Goal: Transaction & Acquisition: Purchase product/service

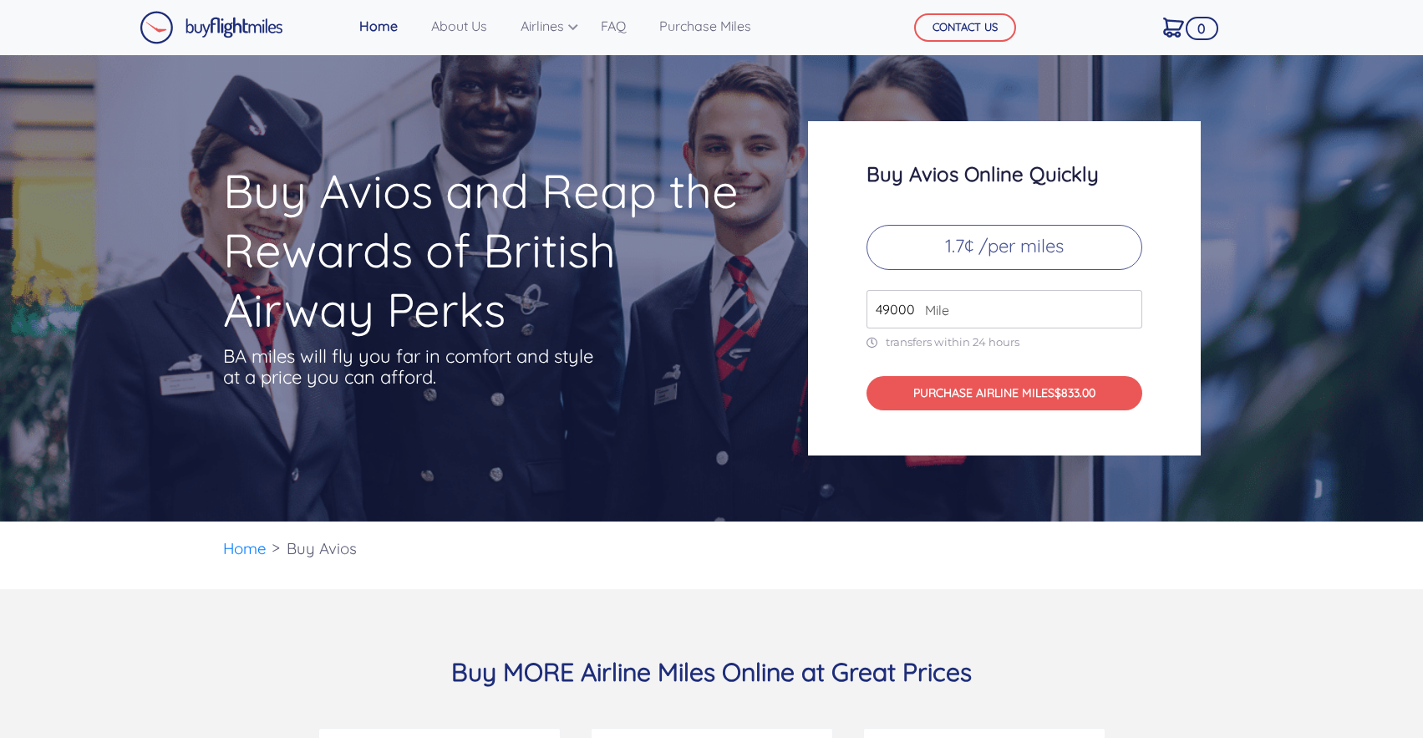
click at [907, 312] on input "49000" at bounding box center [1004, 309] width 276 height 38
type input "100000"
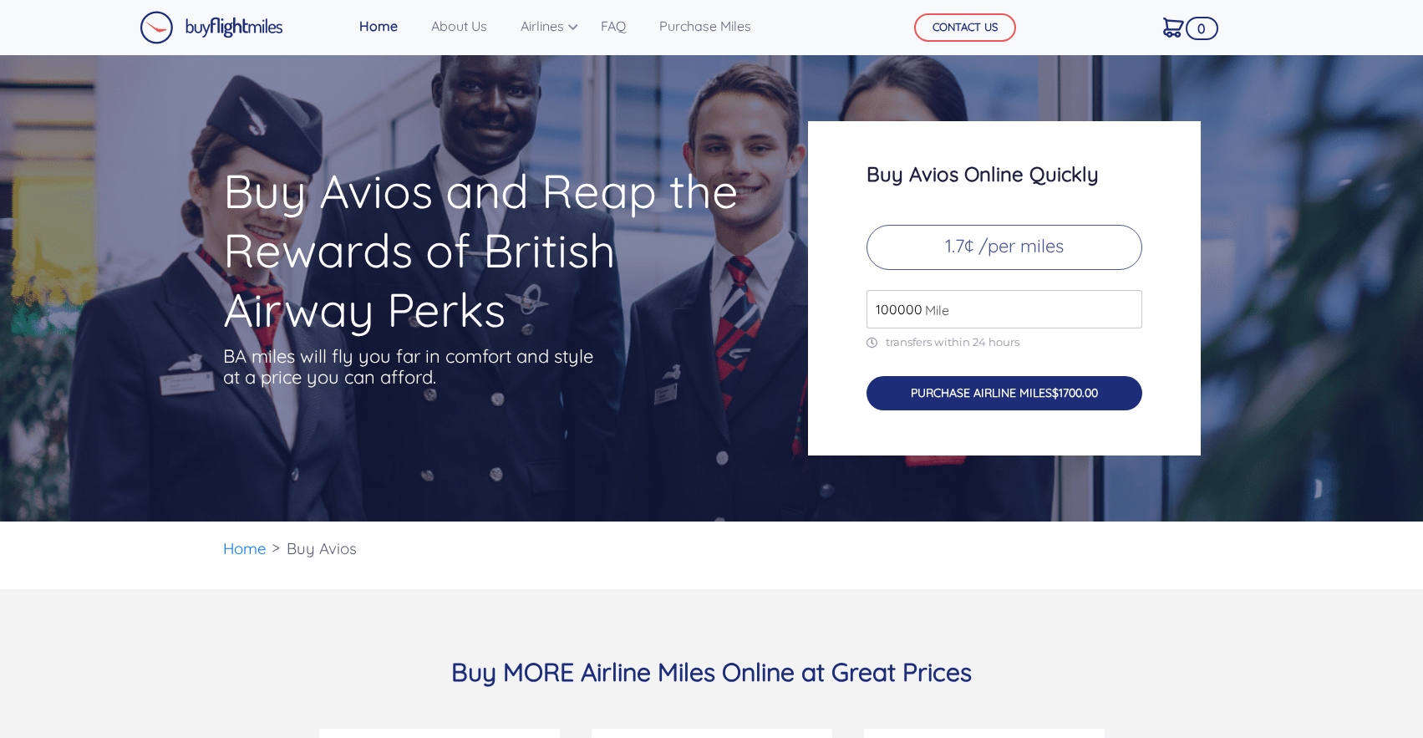
click at [1078, 398] on span "$1700.00" at bounding box center [1075, 392] width 46 height 15
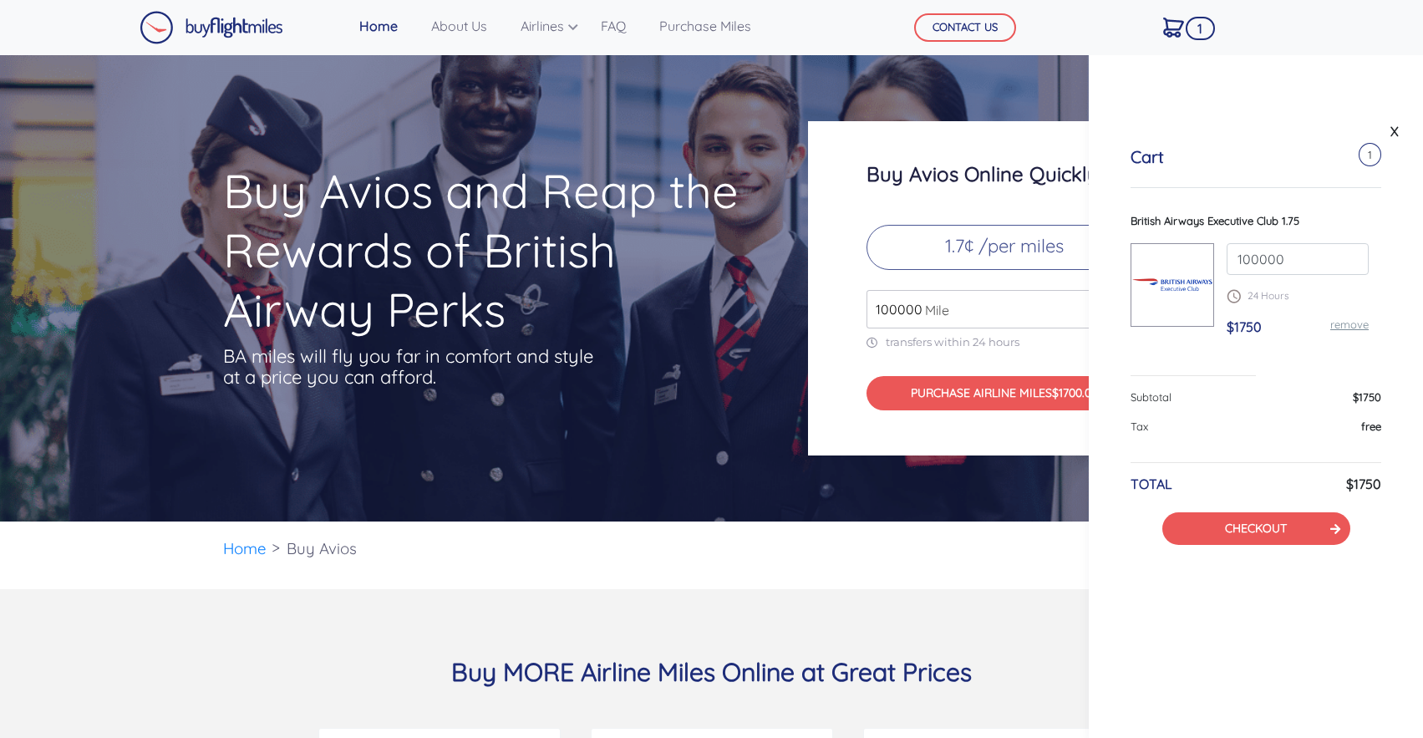
click at [1064, 189] on div "Buy Avios Online Quickly 1.7¢ /per miles 100000 Mile transfers within 24 hours …" at bounding box center [1004, 288] width 393 height 334
click at [1398, 134] on link "X" at bounding box center [1394, 131] width 17 height 25
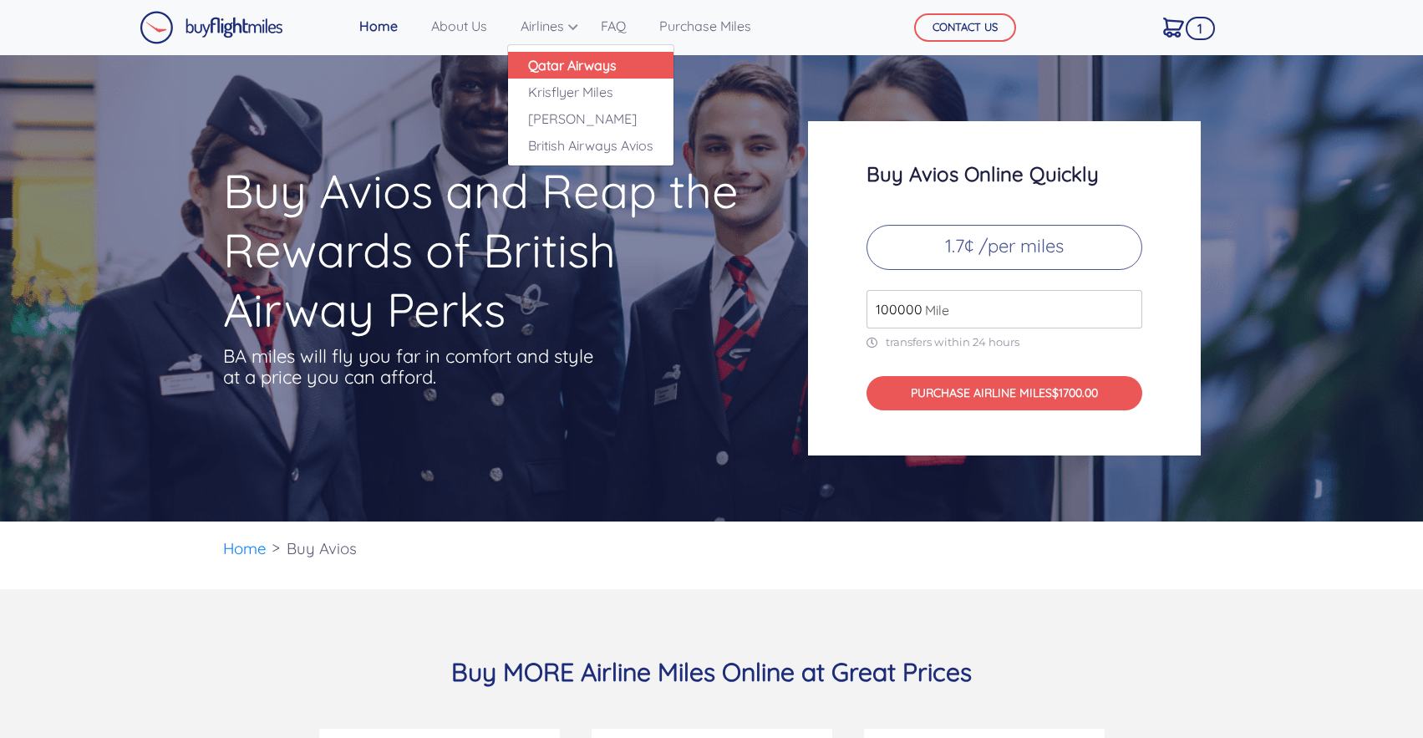
click at [591, 63] on link "Qatar Airways" at bounding box center [590, 65] width 165 height 27
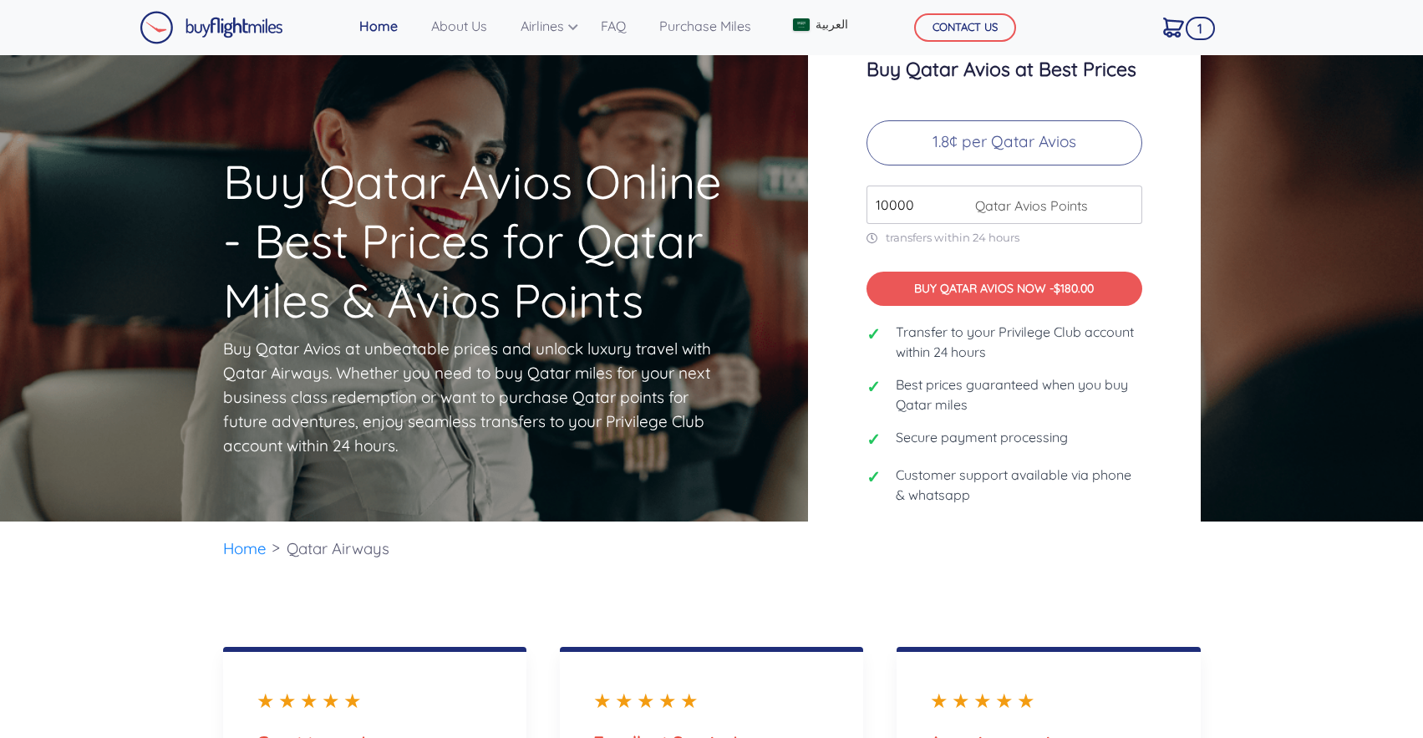
click at [966, 207] on span "Qatar Avios Points" at bounding box center [1026, 205] width 121 height 20
click at [910, 211] on input "10000" at bounding box center [1004, 204] width 276 height 38
type input "100000"
click at [1001, 292] on button "BUY QATAR AVIOS NOW - $1800.00" at bounding box center [1004, 288] width 276 height 34
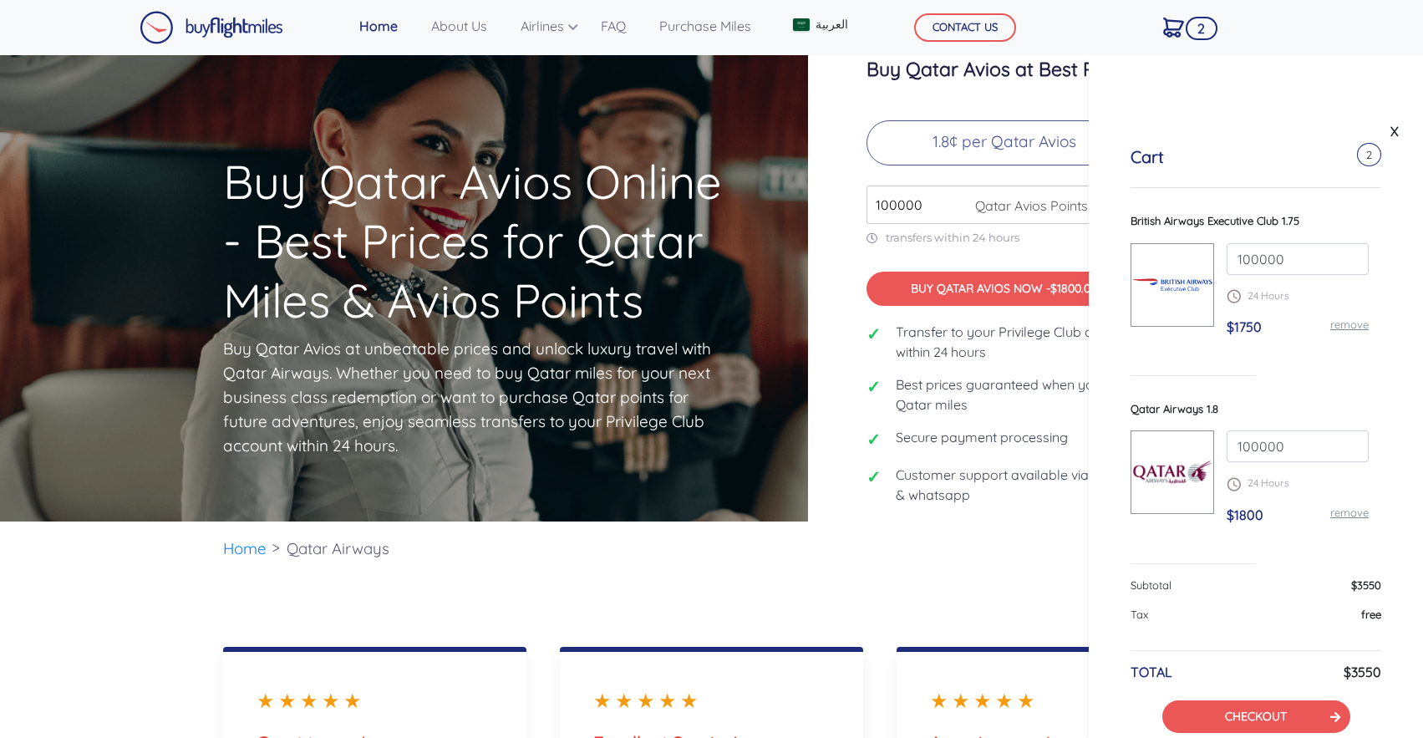
click at [1350, 327] on link "remove" at bounding box center [1349, 323] width 38 height 13
